Goal: Check status

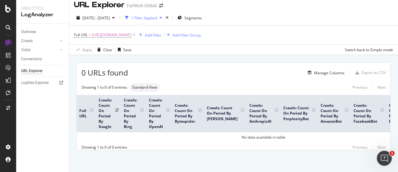
scroll to position [5, 0]
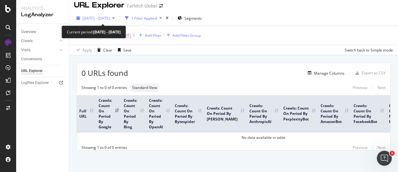
click at [110, 19] on span "[DATE] - [DATE]" at bounding box center [95, 18] width 27 height 5
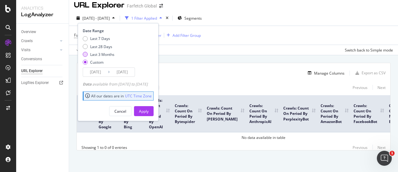
click at [109, 54] on div "Last 3 Months" at bounding box center [102, 54] width 24 height 5
type input "[DATE]"
click at [149, 109] on div "Apply" at bounding box center [144, 110] width 10 height 5
